Goal: Task Accomplishment & Management: Manage account settings

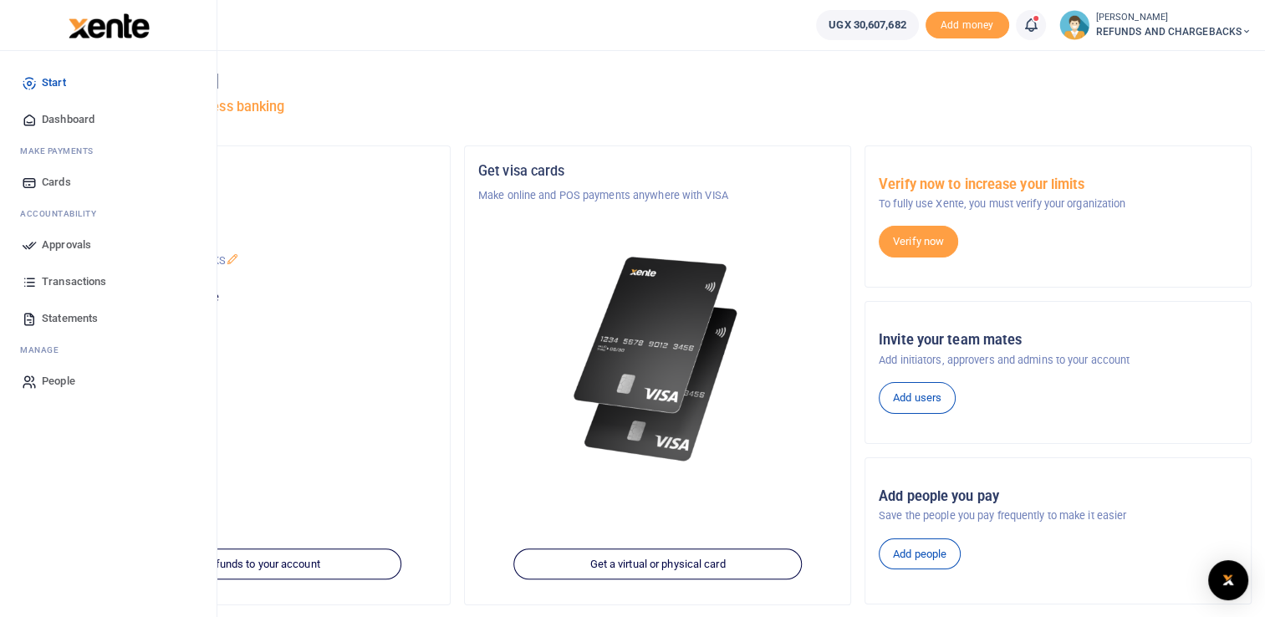
click at [69, 247] on span "Approvals" at bounding box center [66, 245] width 49 height 17
click at [68, 243] on span "Approvals" at bounding box center [66, 245] width 49 height 17
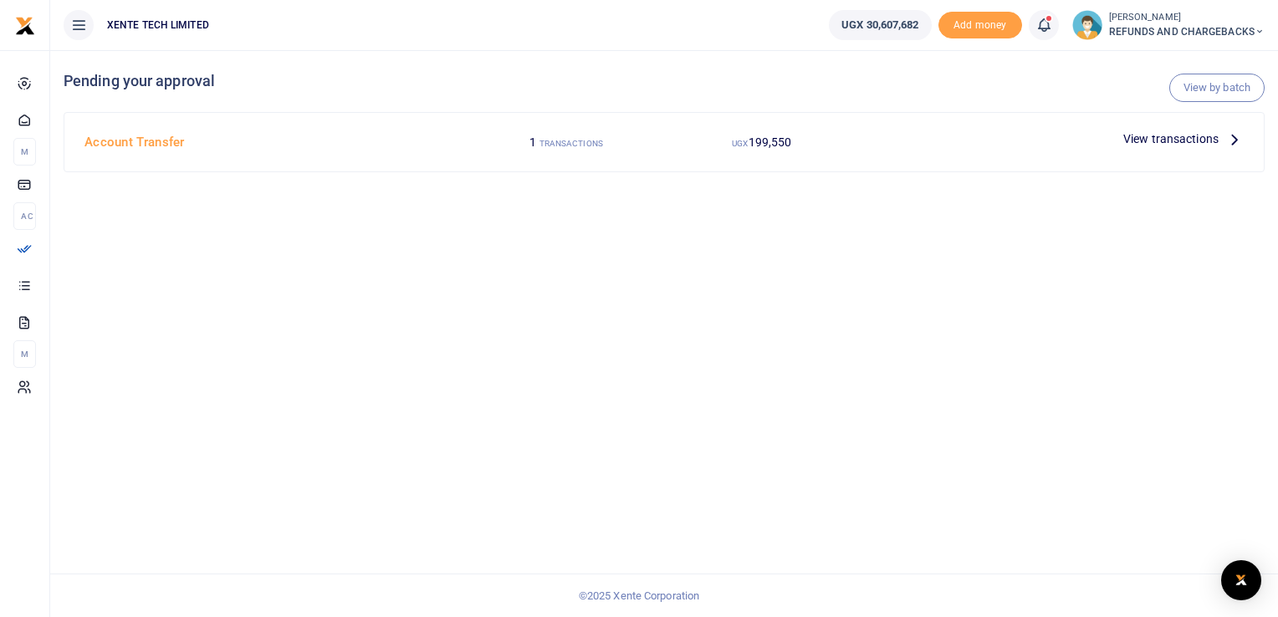
click at [1173, 139] on span "View transactions" at bounding box center [1170, 139] width 95 height 18
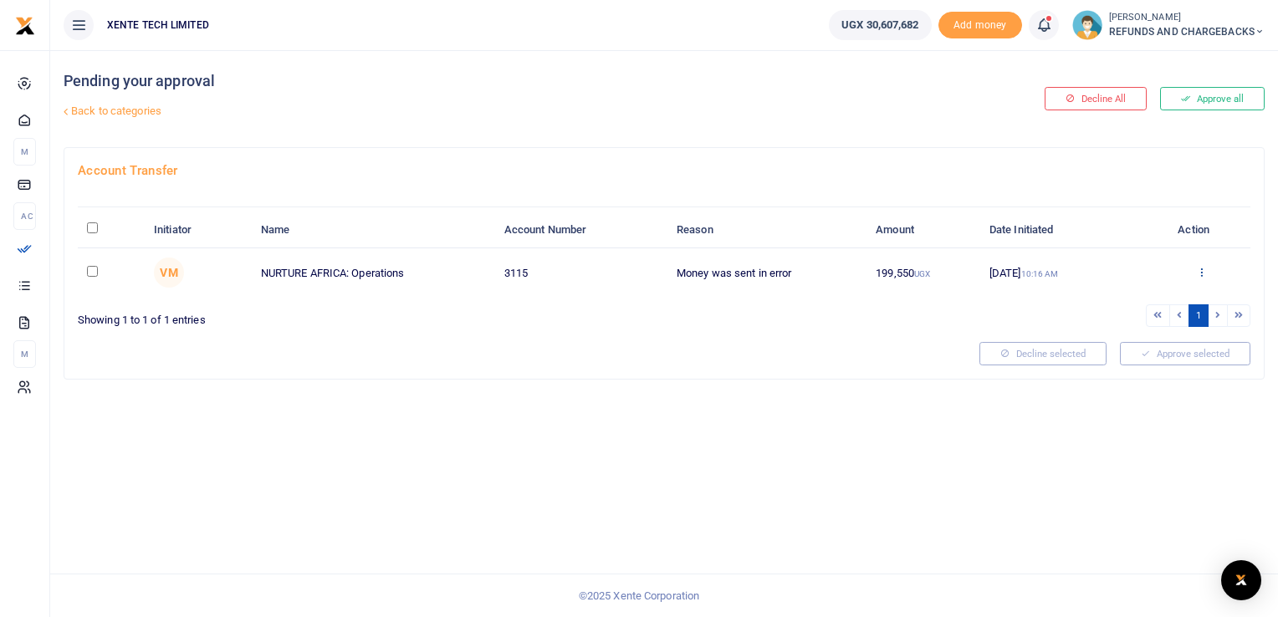
click at [1202, 269] on icon at bounding box center [1201, 272] width 11 height 12
click at [1137, 292] on link "Approve" at bounding box center [1140, 299] width 132 height 23
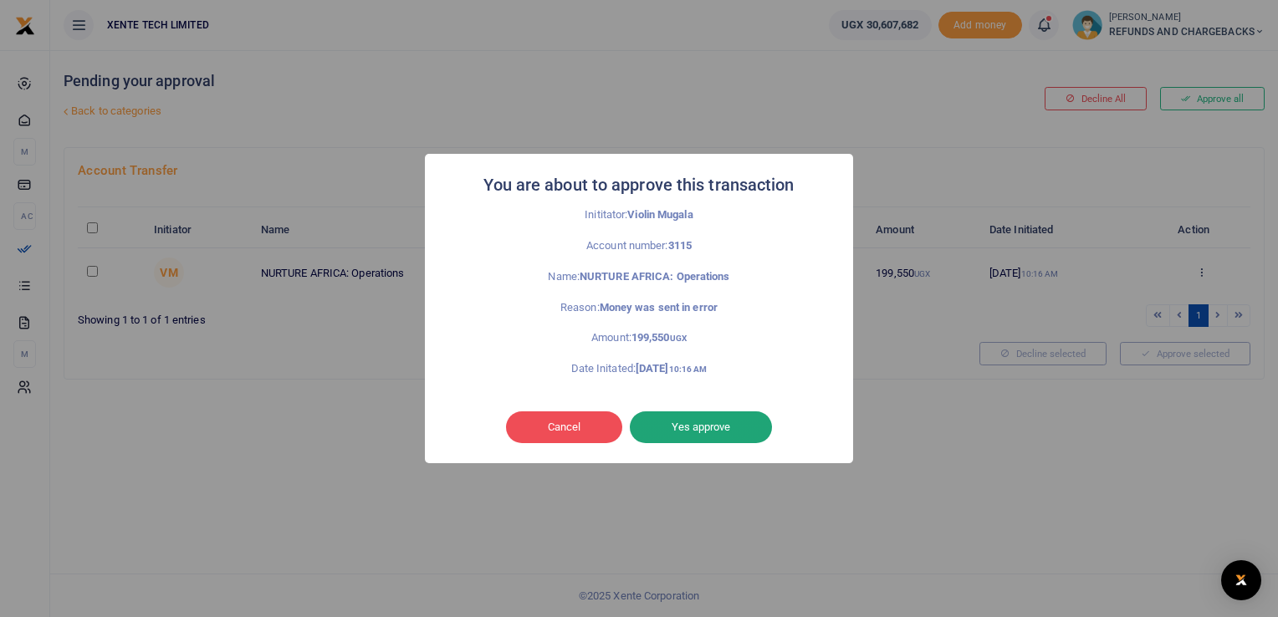
click at [712, 422] on button "Yes approve" at bounding box center [701, 427] width 142 height 32
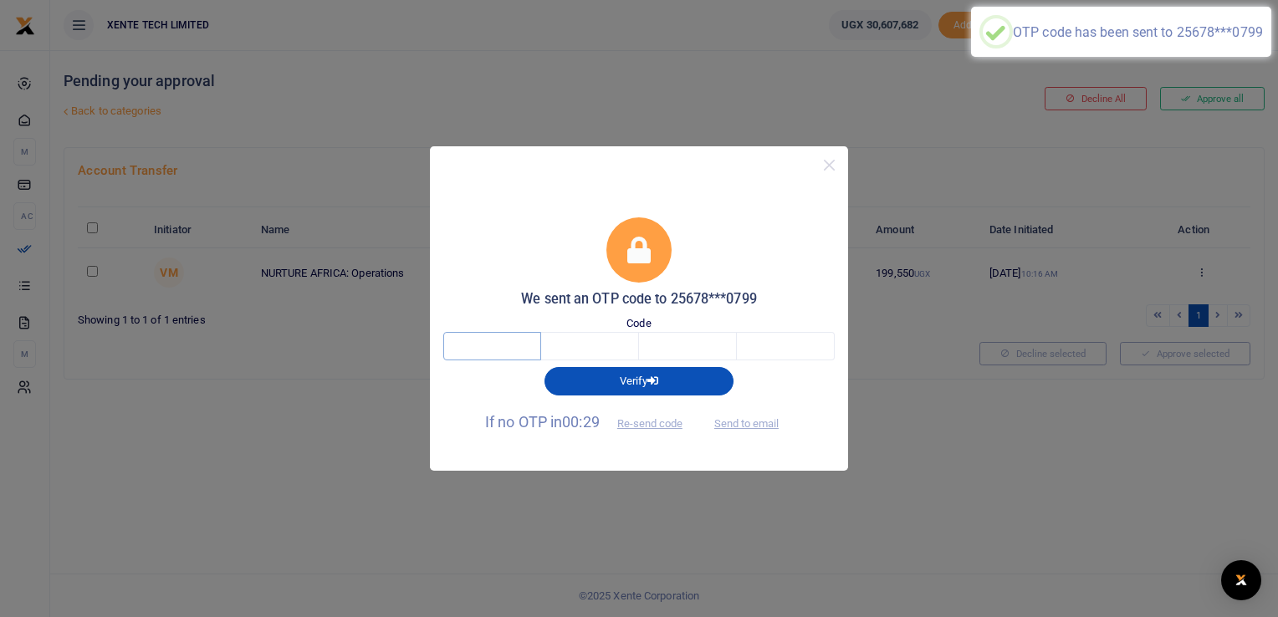
click at [513, 353] on input "text" at bounding box center [492, 346] width 98 height 28
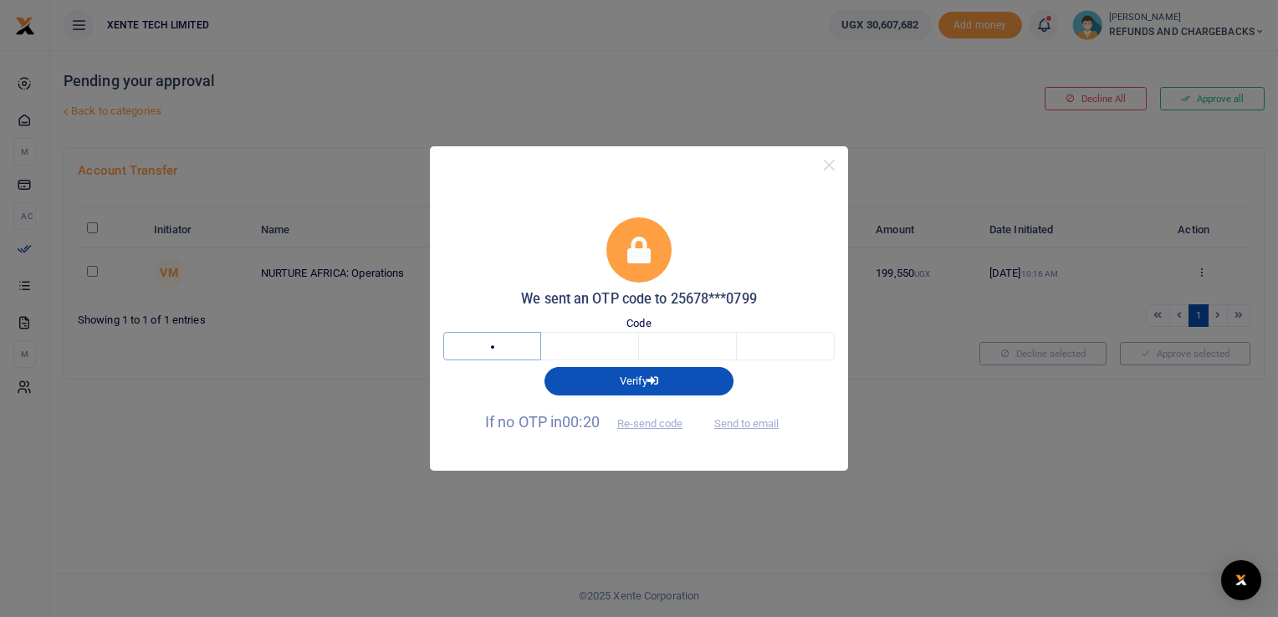
type input "1"
type input "5"
type input "2"
type input "4"
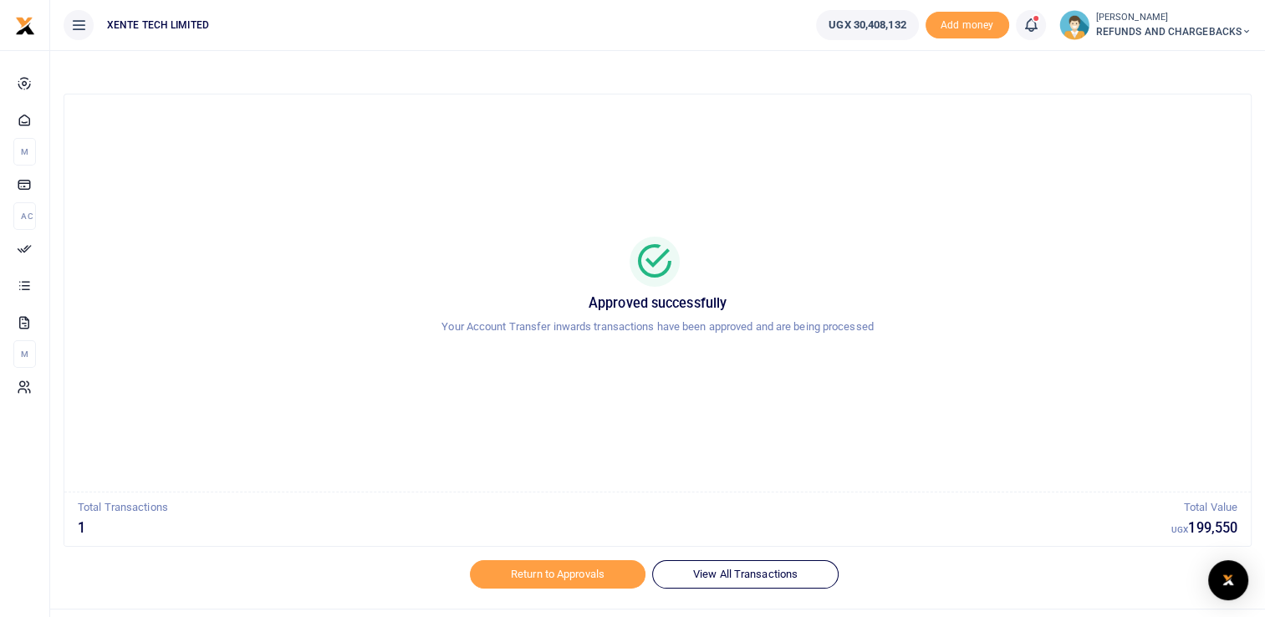
click at [1135, 27] on span "REFUNDS AND CHARGEBACKS" at bounding box center [1174, 31] width 156 height 15
click at [1145, 123] on link "Logout" at bounding box center [1185, 121] width 132 height 23
